Goal: Navigation & Orientation: Find specific page/section

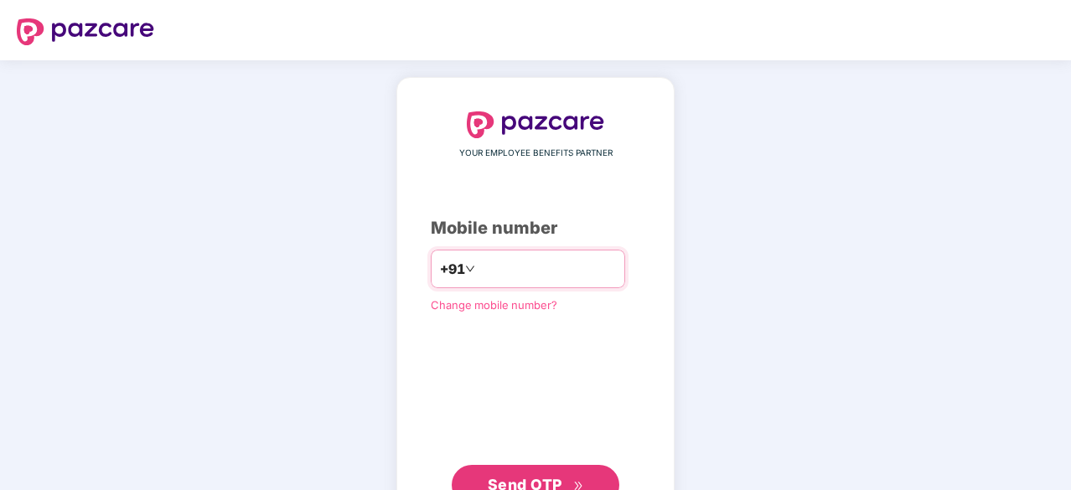
type input "*"
type input "**********"
click at [552, 475] on span "Send OTP" at bounding box center [525, 484] width 75 height 18
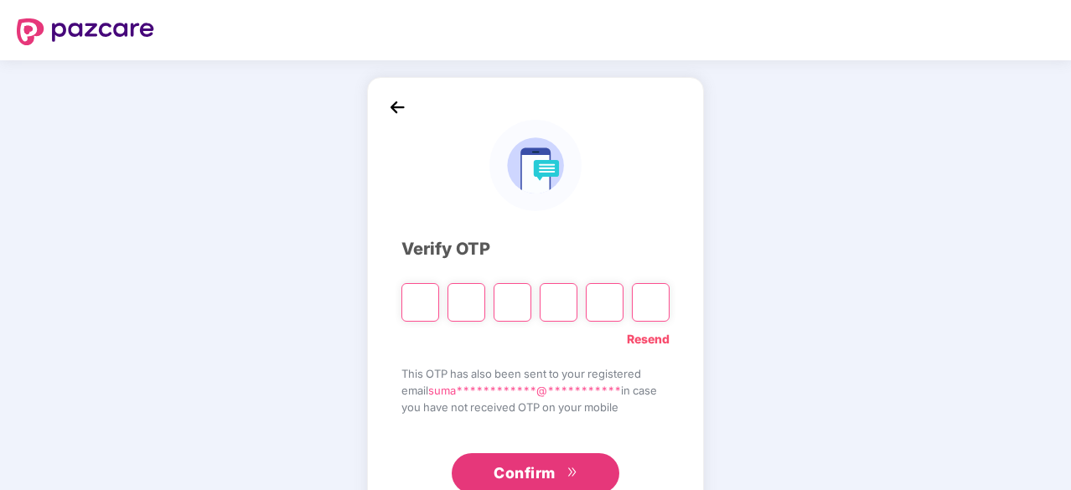
type input "*"
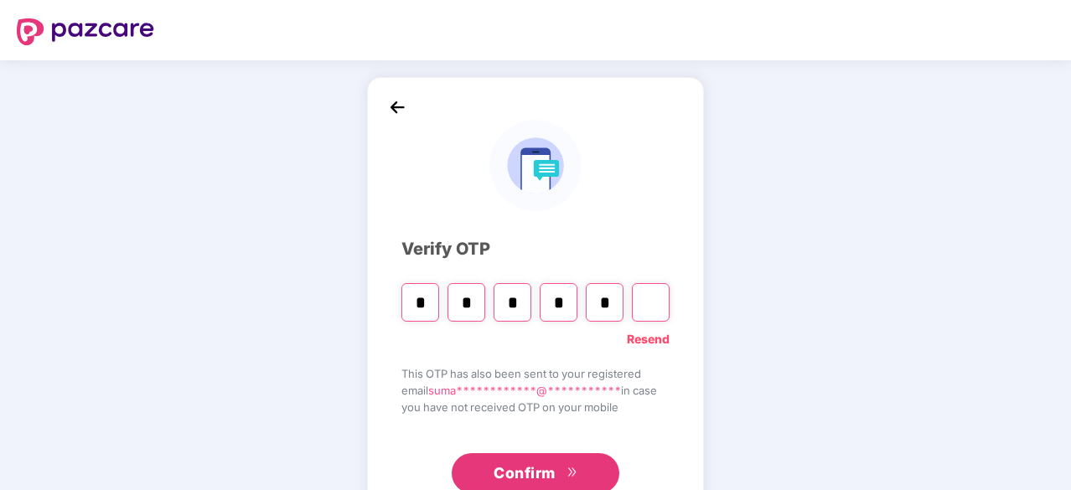
type input "*"
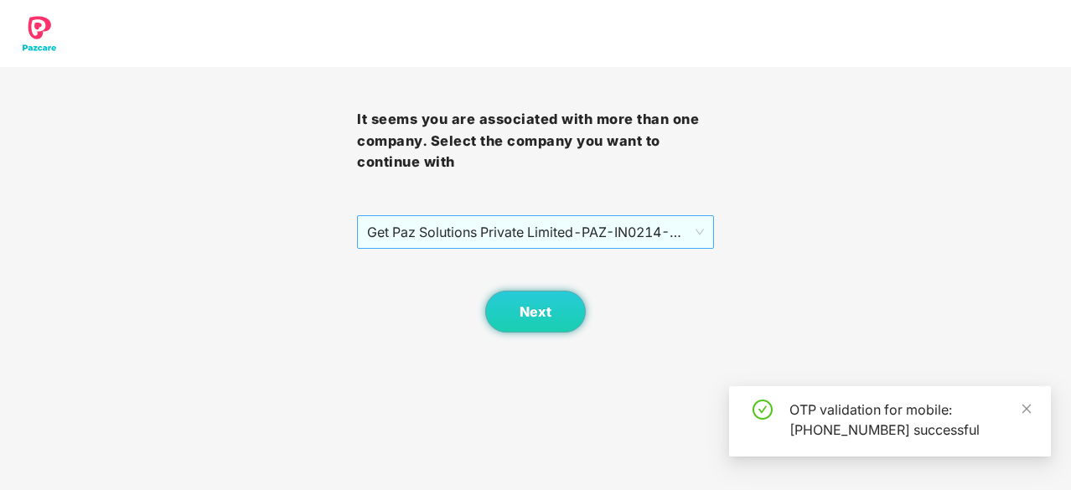
click at [548, 241] on span "Get Paz Solutions Private Limited - PAZ-IN0214 - EMPLOYEE" at bounding box center [535, 232] width 337 height 32
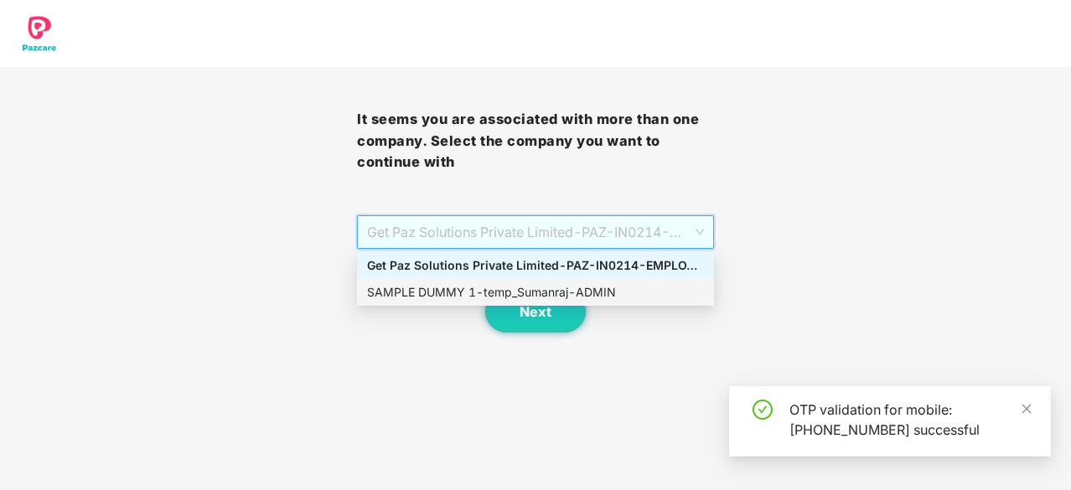
click at [416, 281] on div "SAMPLE DUMMY 1 - temp_Sumanraj - ADMIN" at bounding box center [535, 292] width 357 height 27
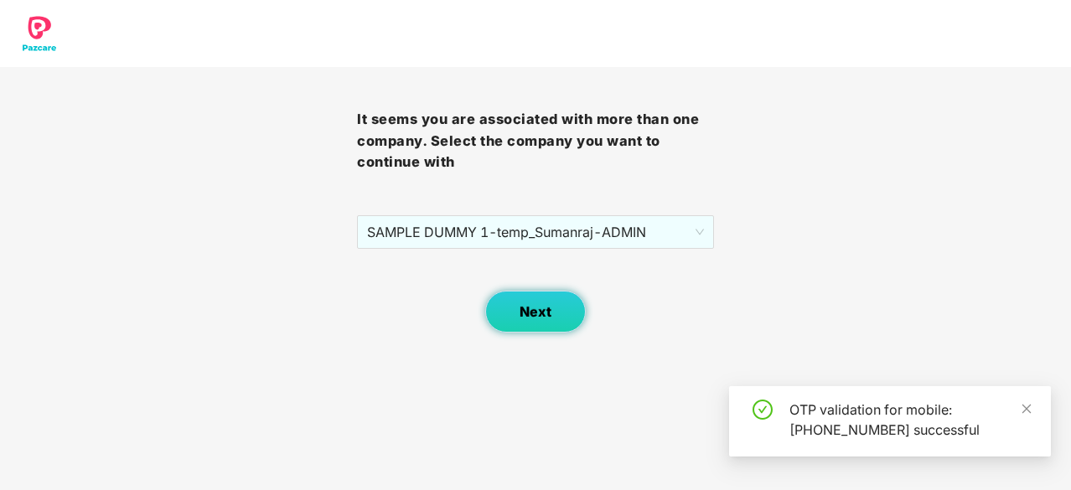
click at [533, 314] on span "Next" at bounding box center [536, 312] width 32 height 16
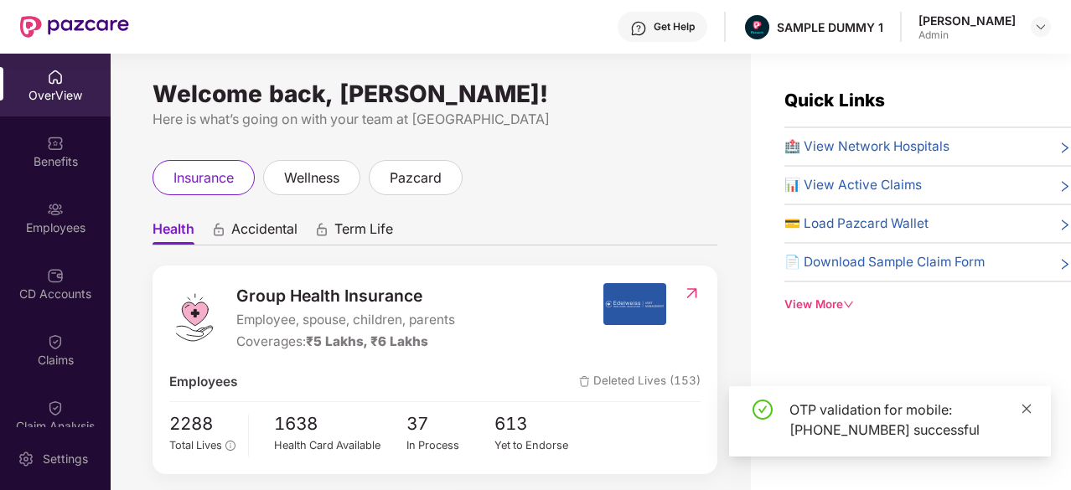
click at [1024, 408] on icon "close" at bounding box center [1027, 409] width 12 height 12
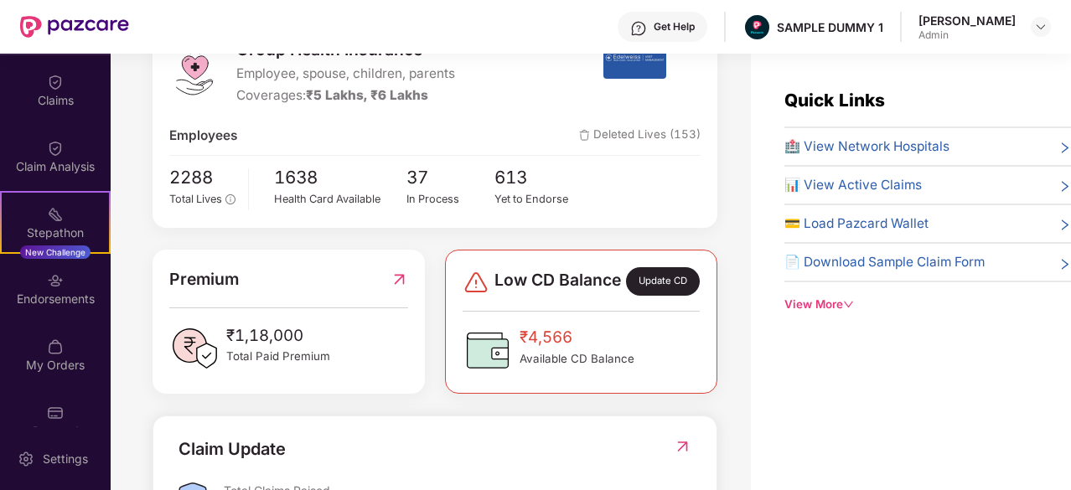
scroll to position [288, 0]
